Goal: Check status: Check status

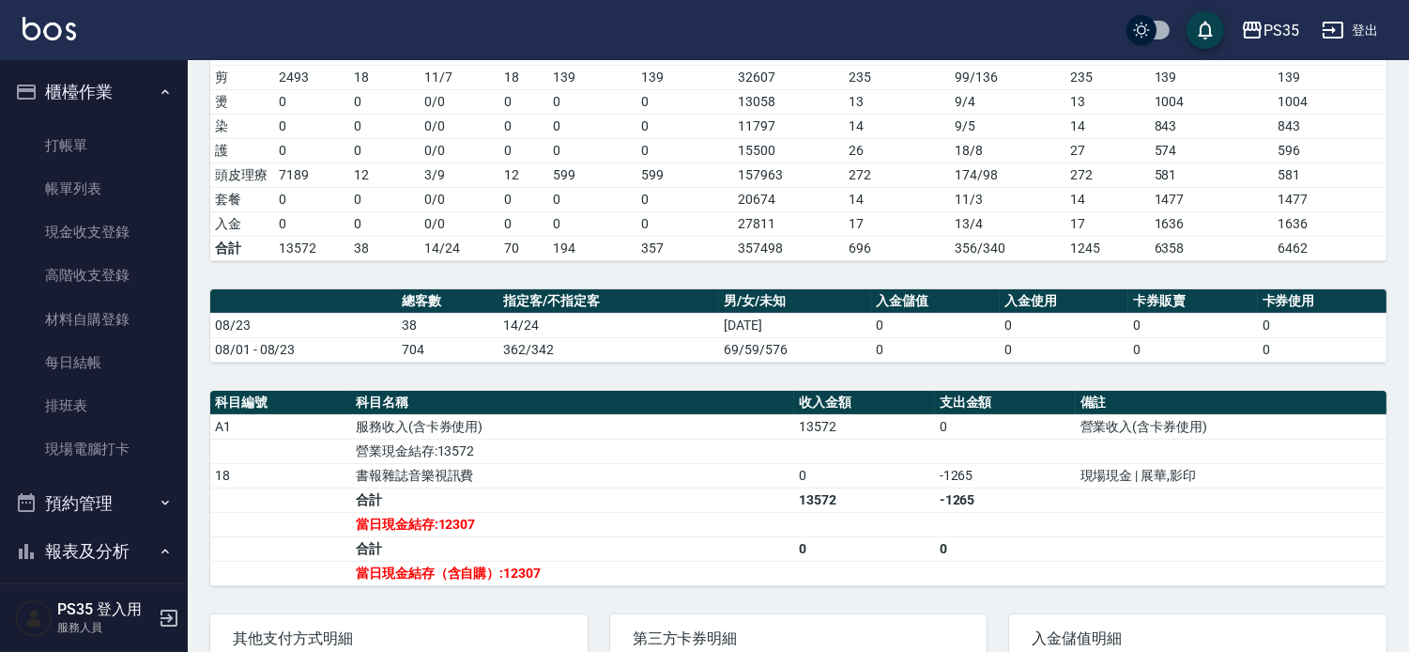
scroll to position [313, 0]
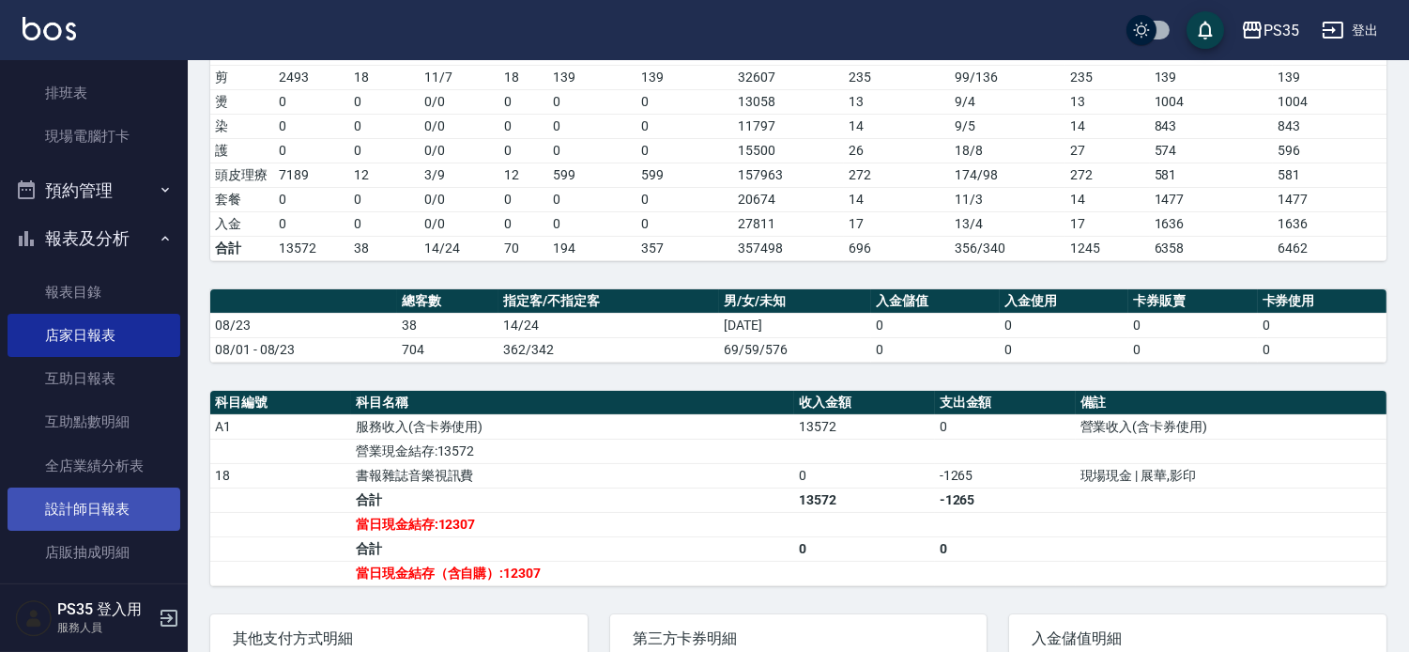
click at [103, 493] on link "設計師日報表" at bounding box center [94, 508] width 173 height 43
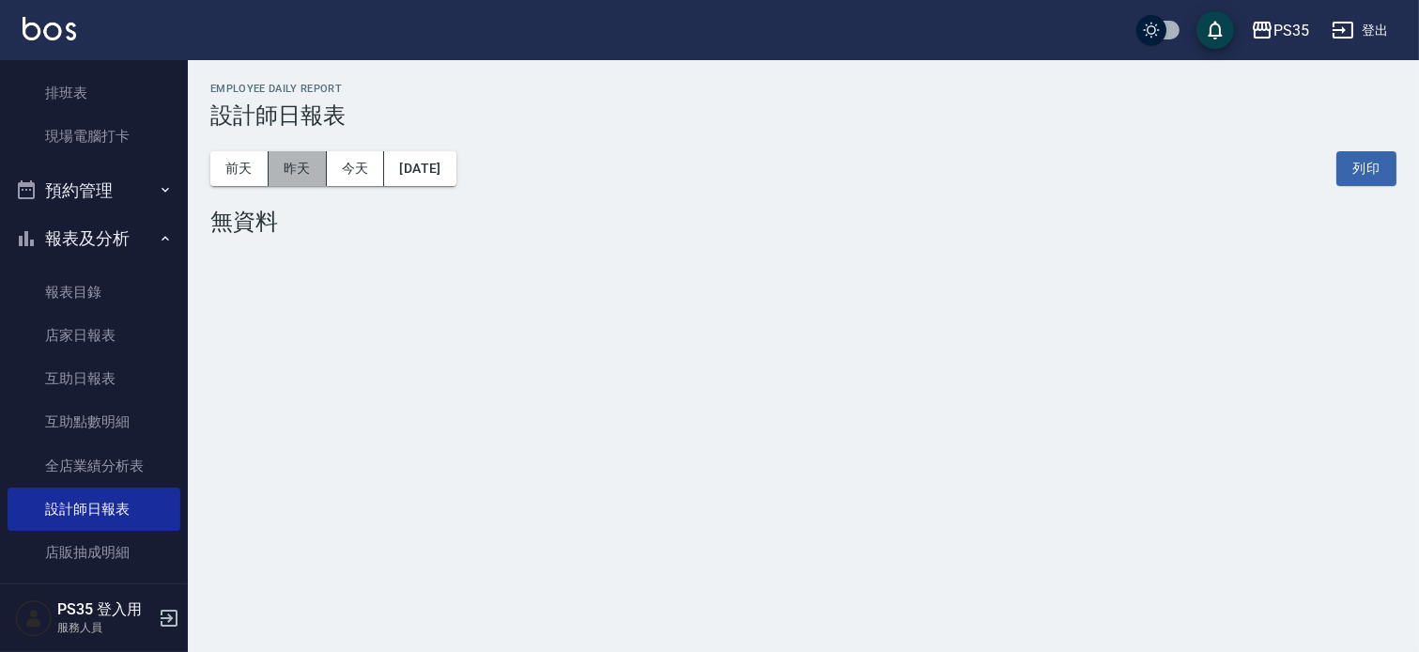
click at [297, 151] on button "昨天" at bounding box center [298, 168] width 58 height 35
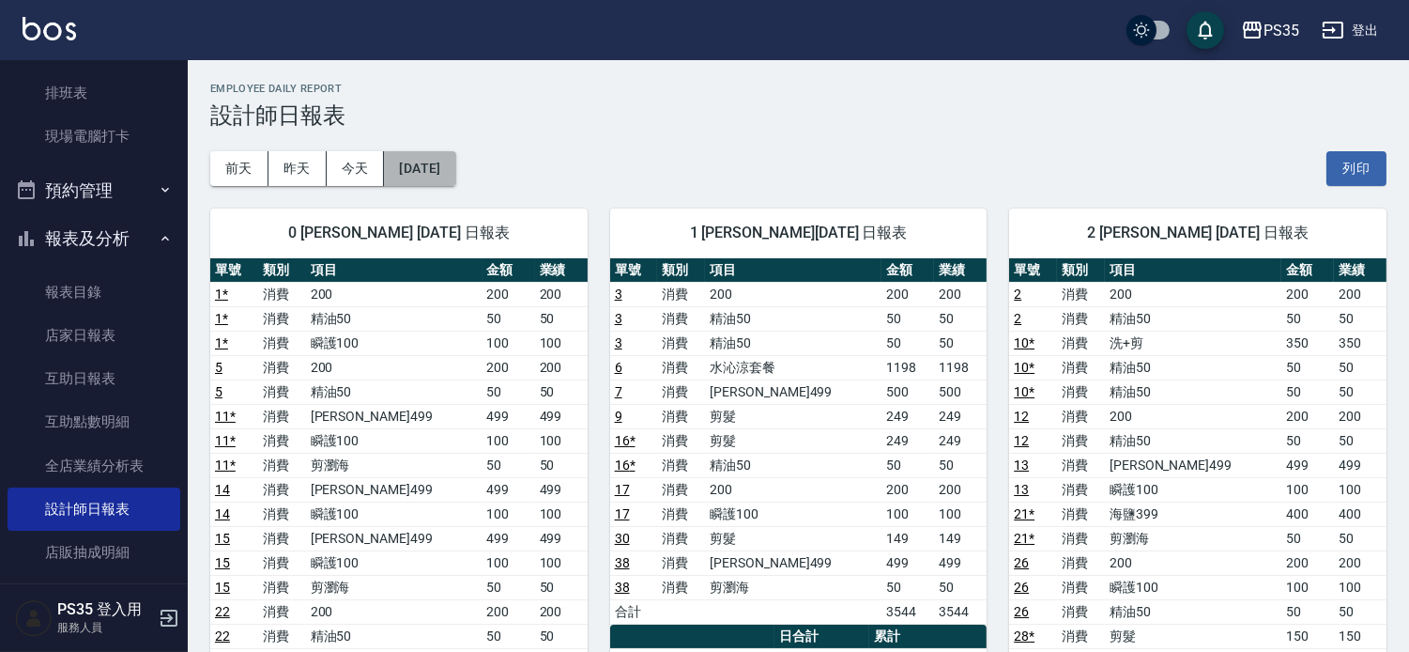
click at [402, 171] on button "[DATE]" at bounding box center [419, 168] width 71 height 35
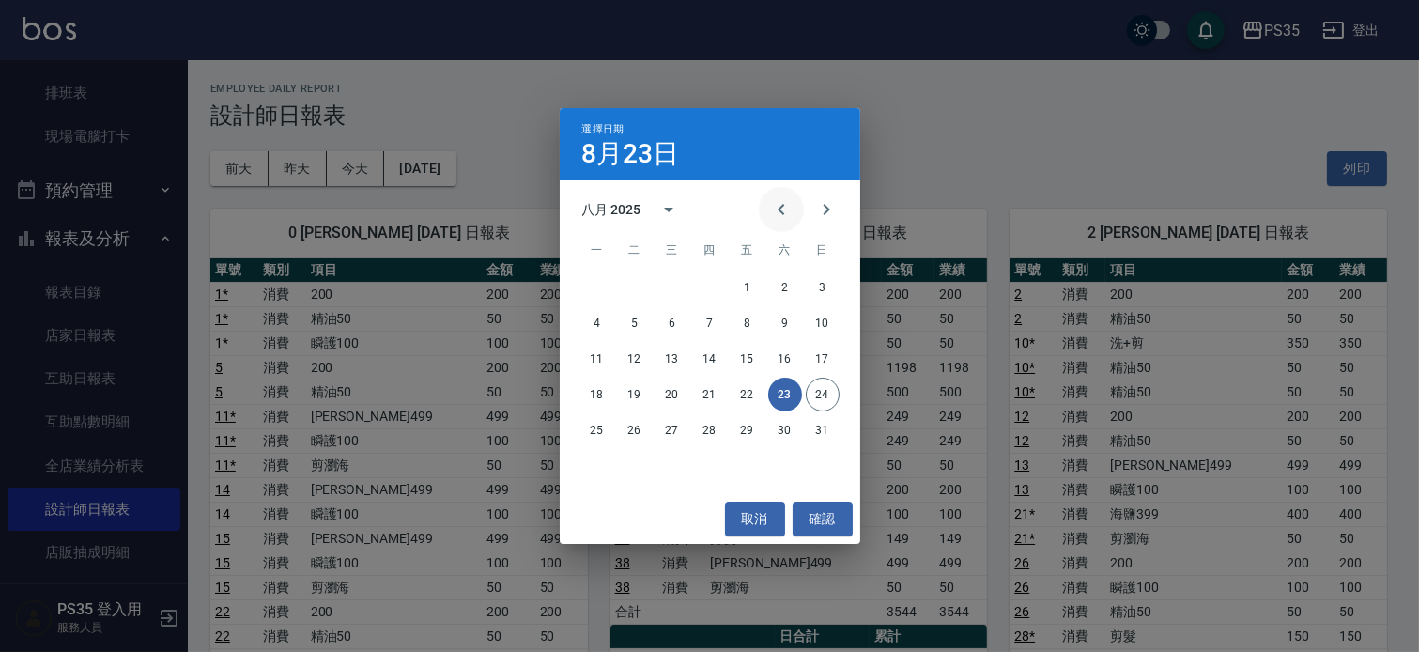
click at [770, 213] on icon "Previous month" at bounding box center [781, 209] width 23 height 23
click at [740, 394] on button "23" at bounding box center [748, 394] width 34 height 34
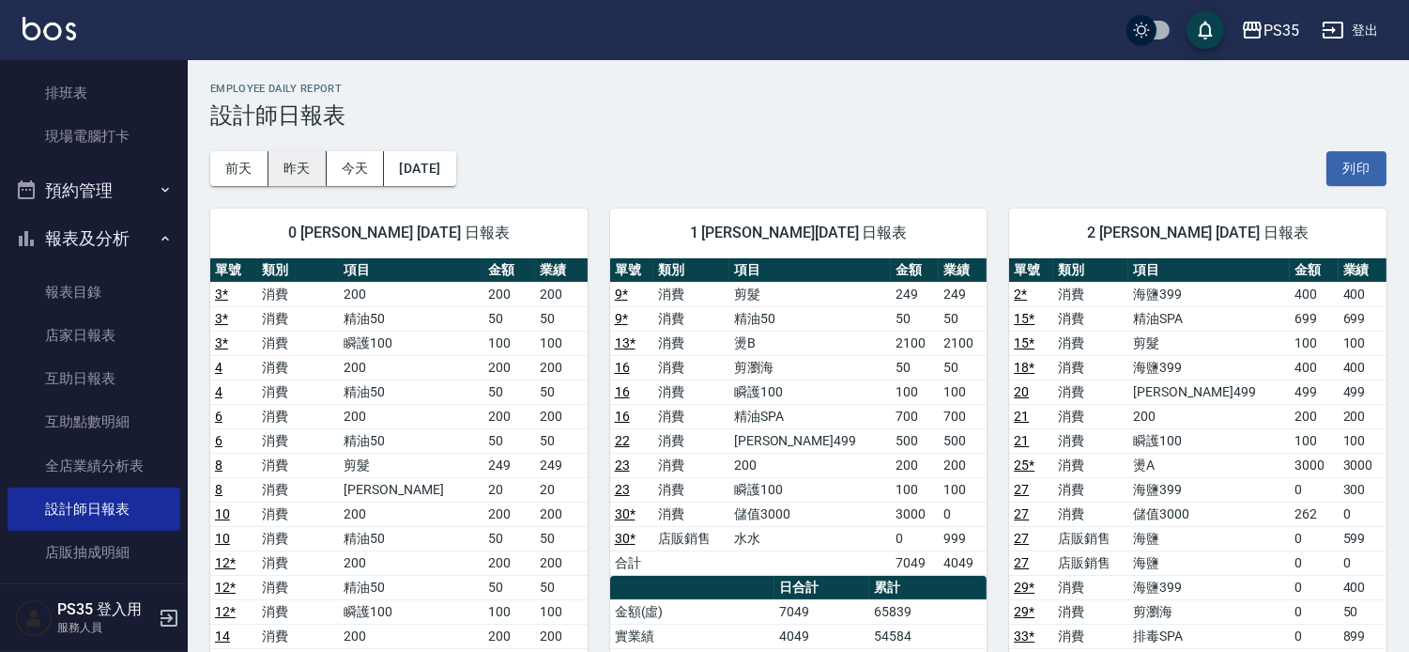
click at [303, 174] on button "昨天" at bounding box center [298, 168] width 58 height 35
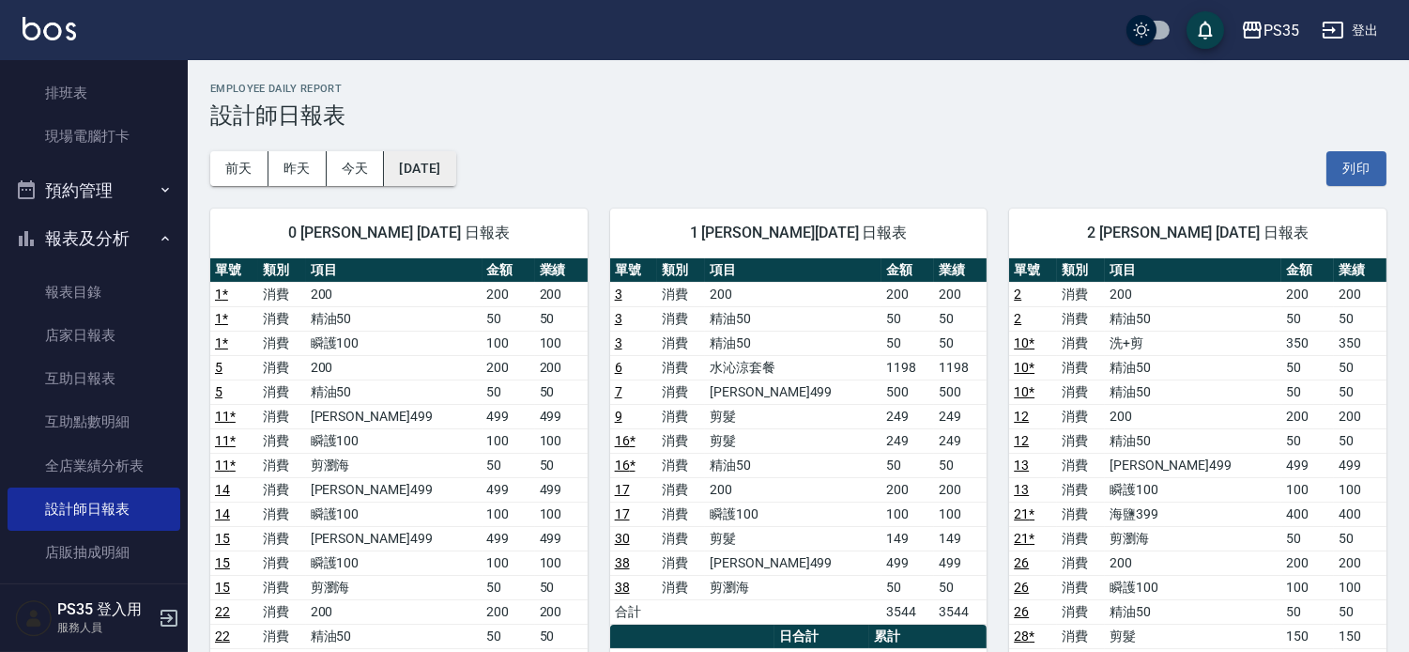
click at [455, 160] on button "[DATE]" at bounding box center [419, 168] width 71 height 35
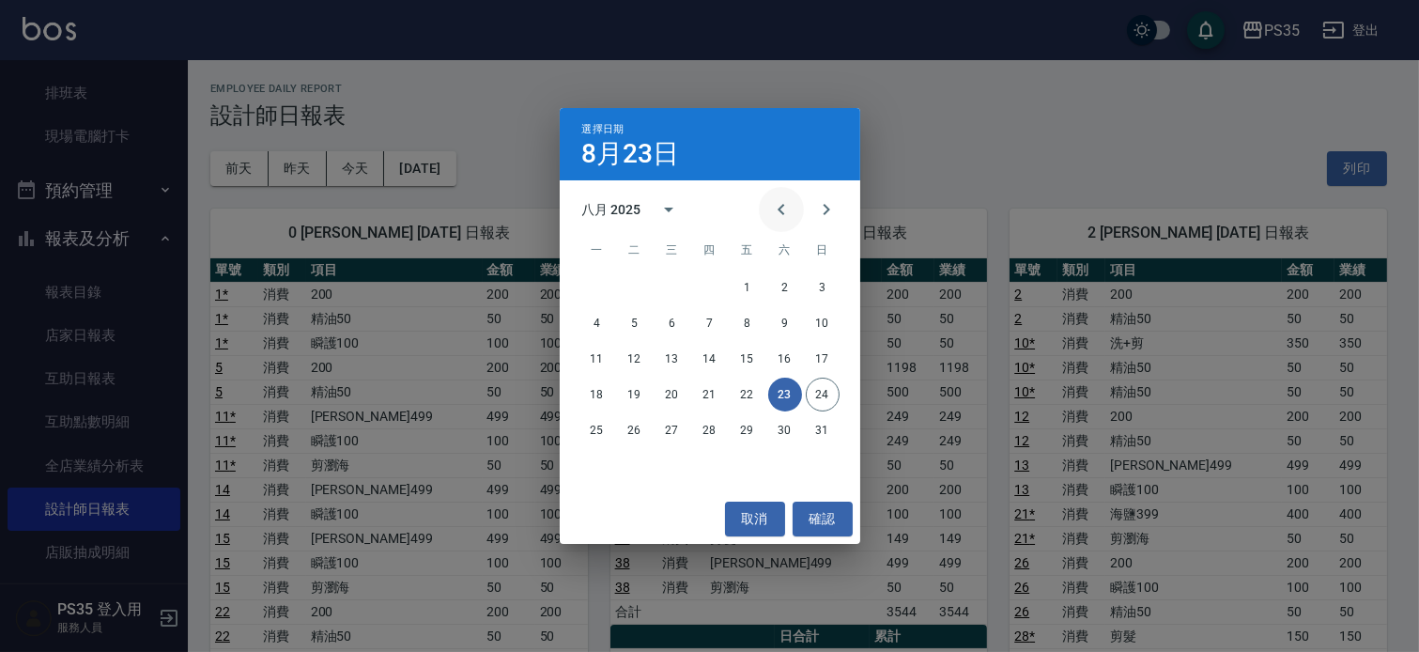
click at [770, 207] on icon "Previous month" at bounding box center [781, 209] width 23 height 23
click at [671, 396] on button "23" at bounding box center [672, 394] width 34 height 34
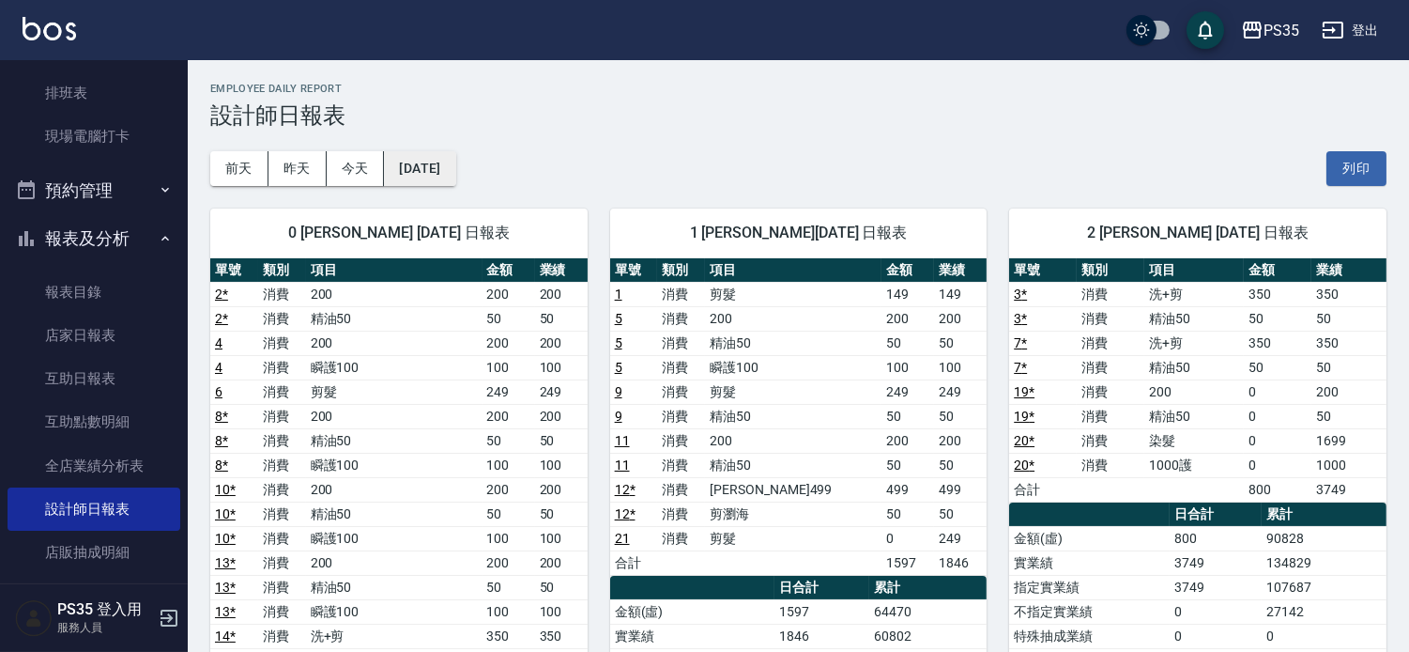
click at [455, 173] on button "[DATE]" at bounding box center [419, 168] width 71 height 35
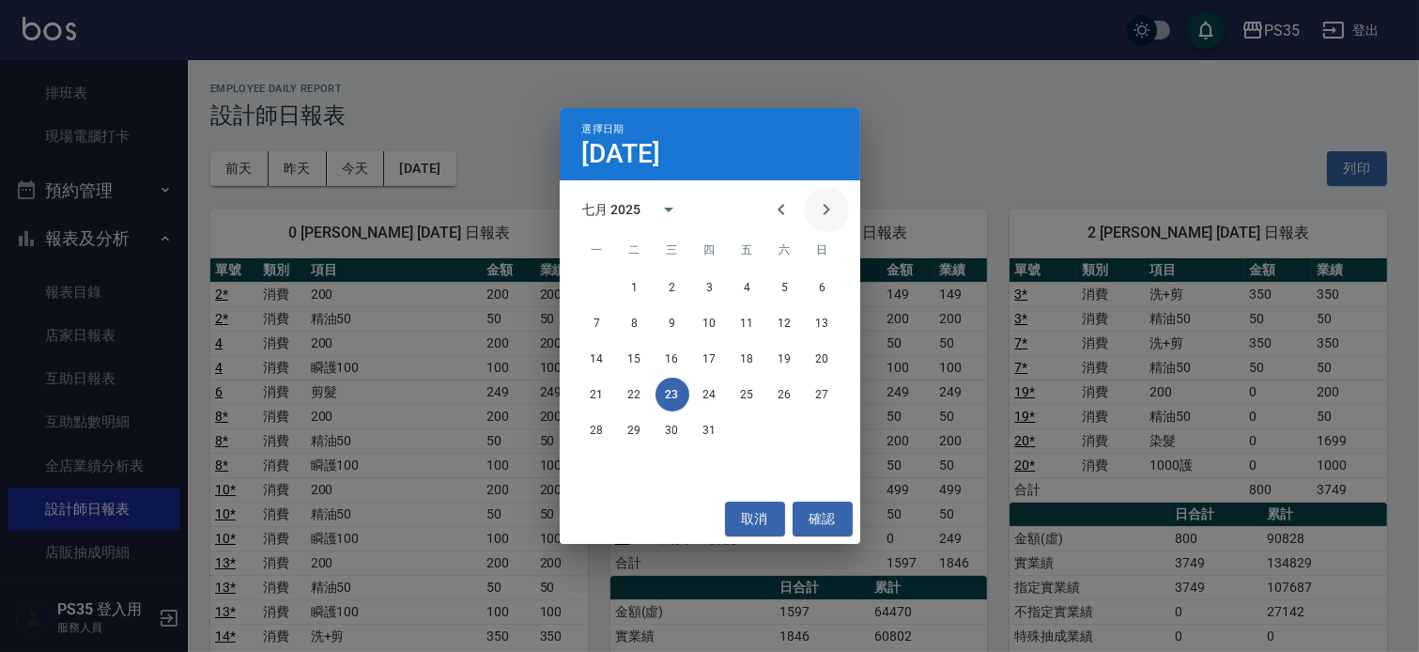
click at [830, 205] on icon "Next month" at bounding box center [826, 209] width 23 height 23
click at [790, 396] on button "23" at bounding box center [785, 394] width 34 height 34
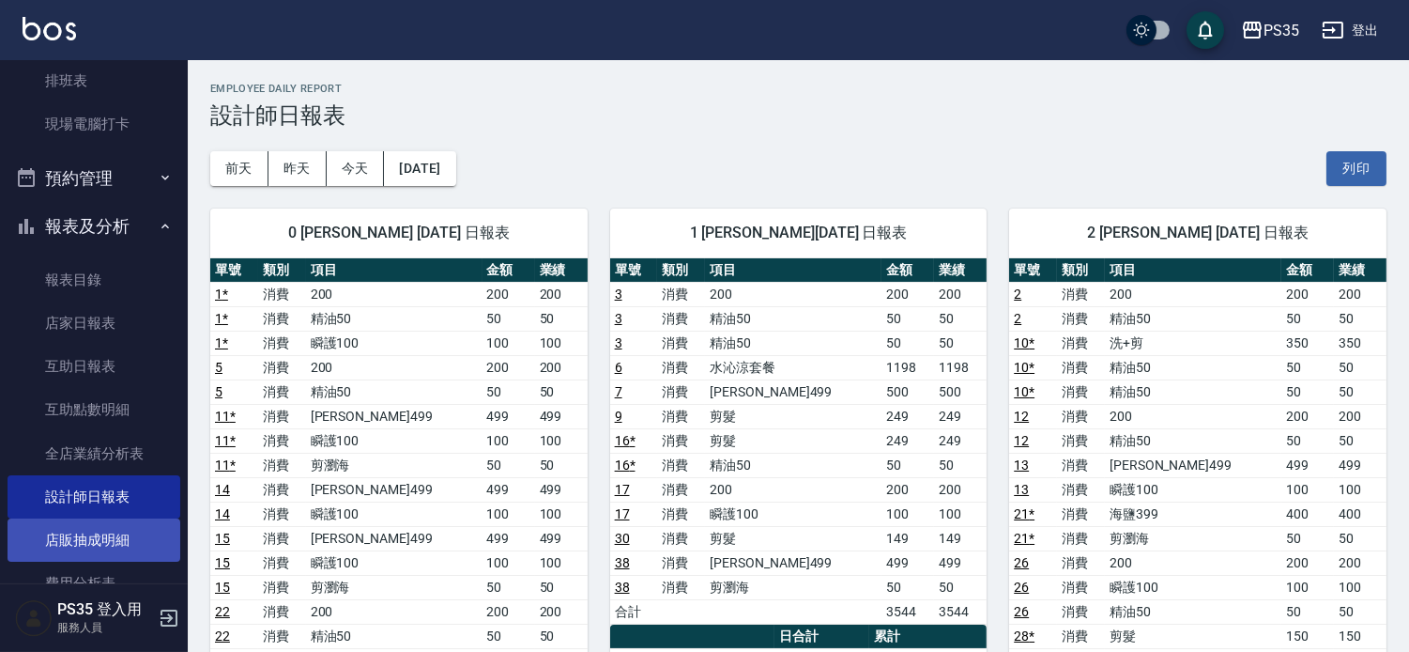
scroll to position [313, 0]
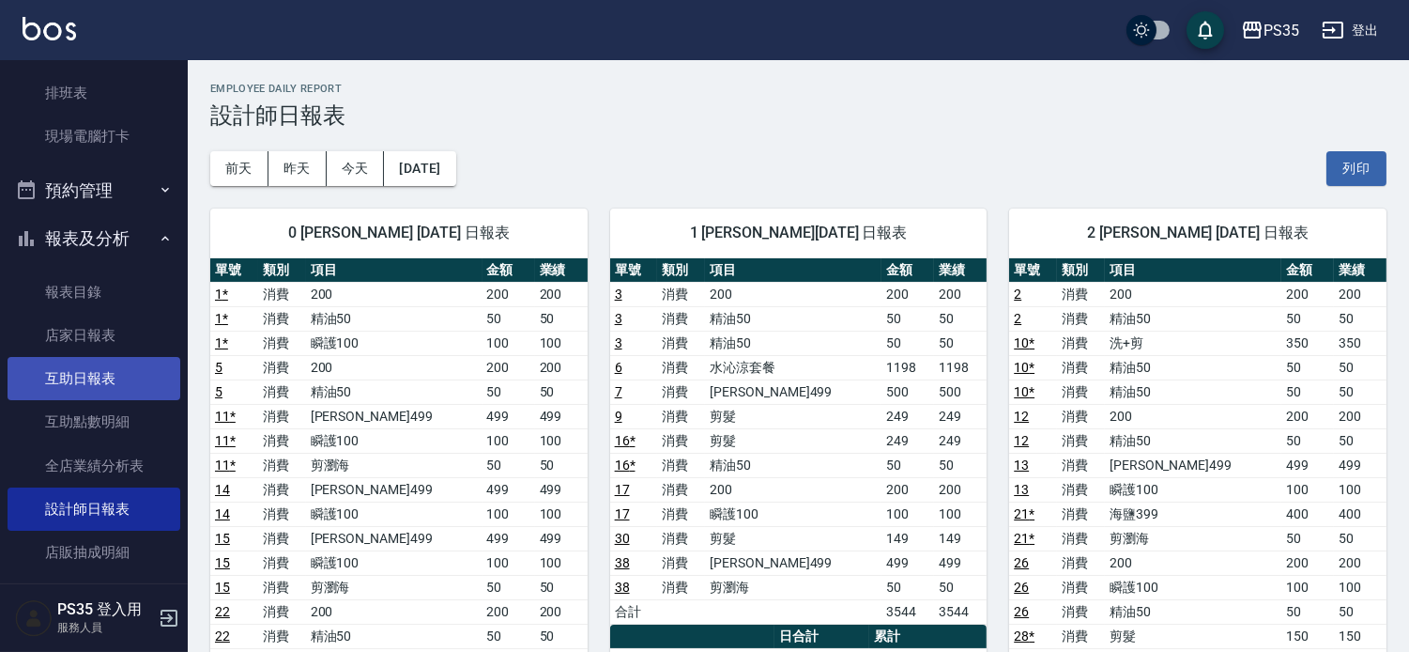
click at [110, 377] on link "互助日報表" at bounding box center [94, 378] width 173 height 43
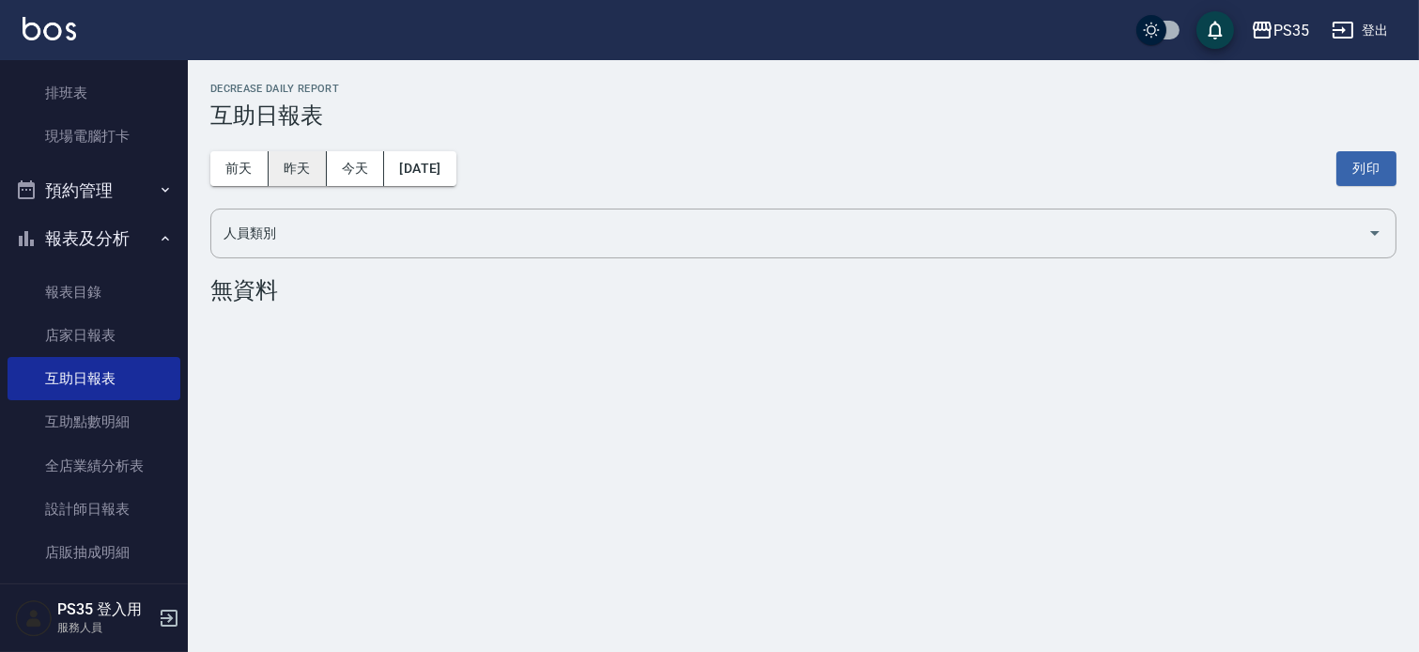
click at [313, 174] on button "昨天" at bounding box center [298, 168] width 58 height 35
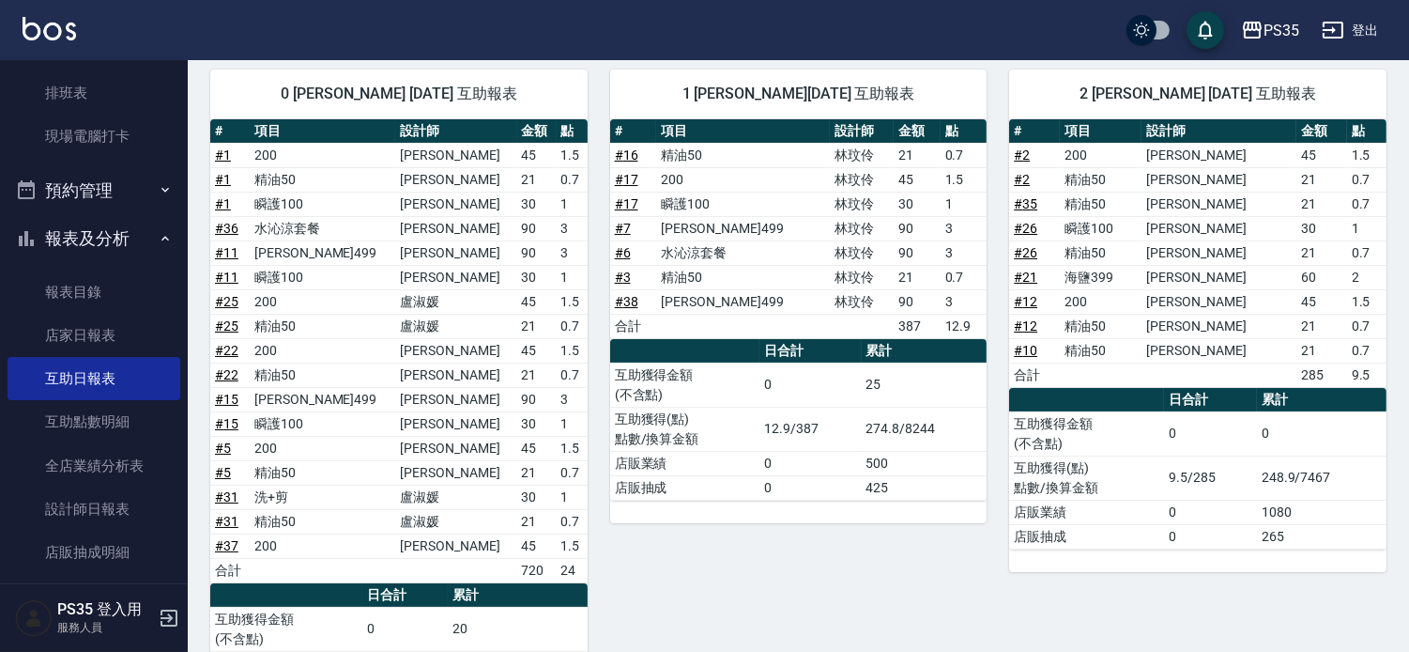
scroll to position [208, 0]
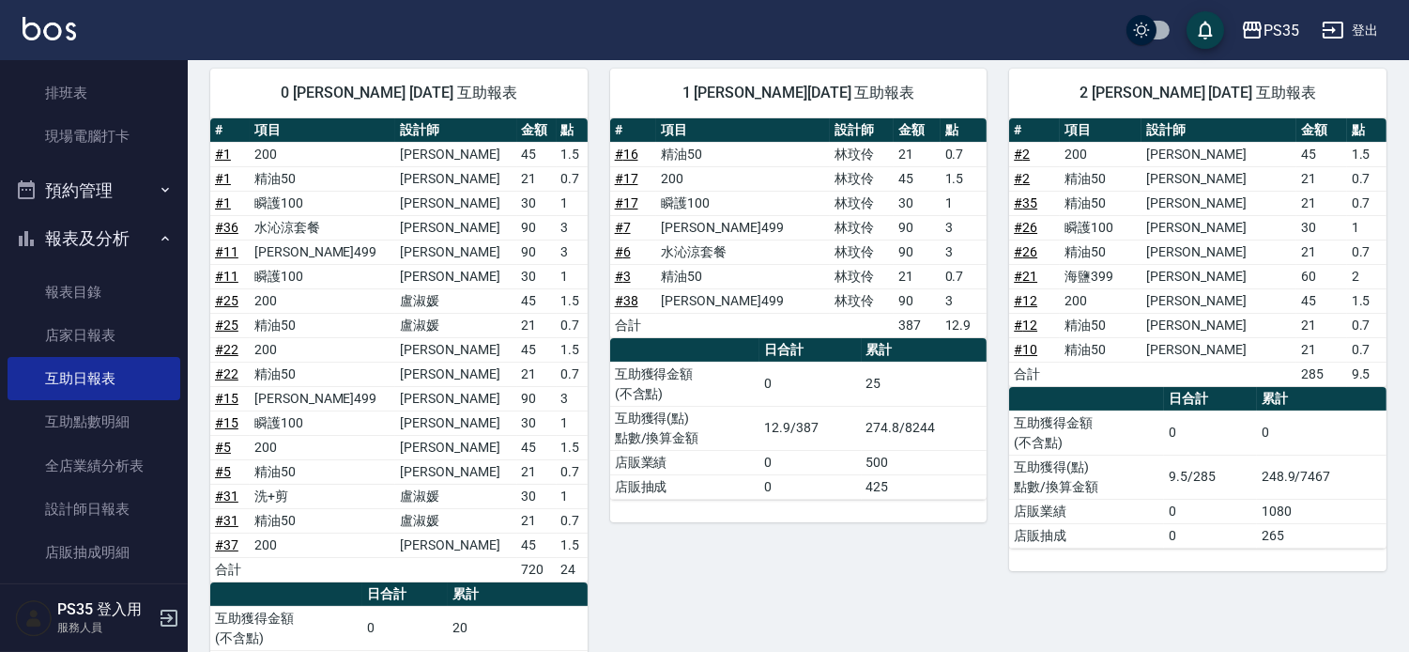
click at [546, 621] on td "20" at bounding box center [518, 628] width 140 height 44
